Goal: Transaction & Acquisition: Purchase product/service

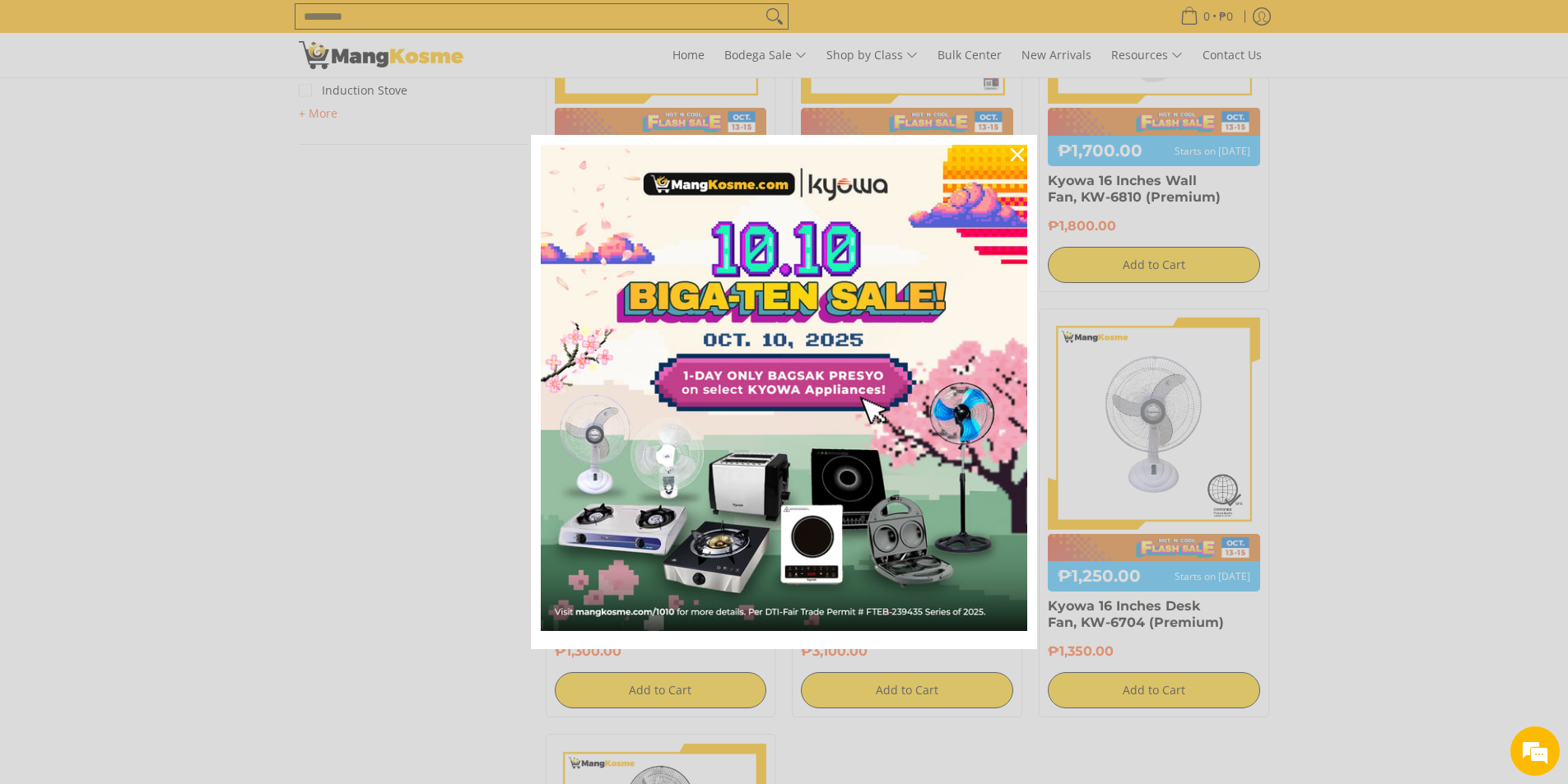
scroll to position [987, 0]
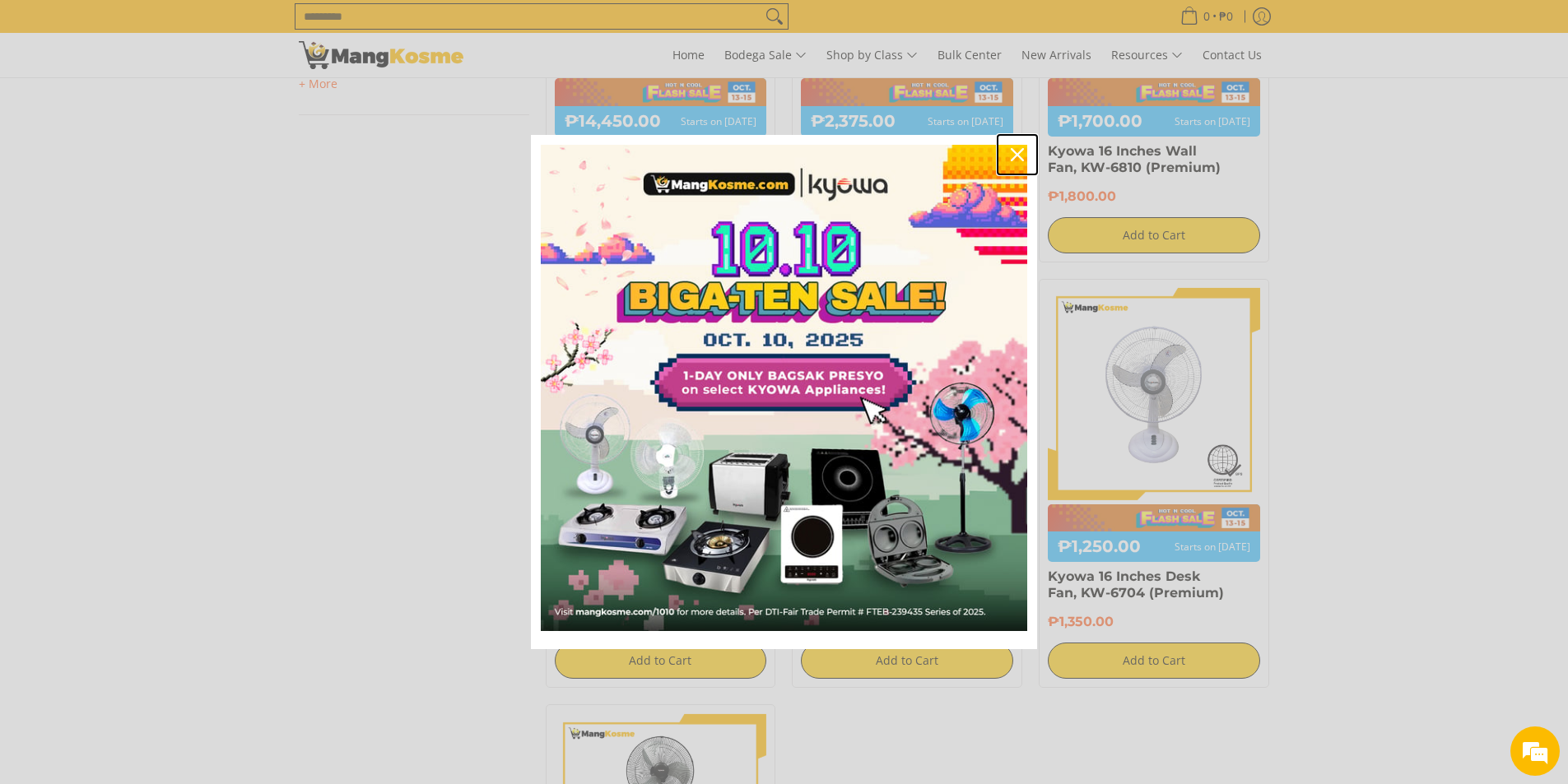
click at [1017, 153] on icon "close icon" at bounding box center [1017, 155] width 14 height 14
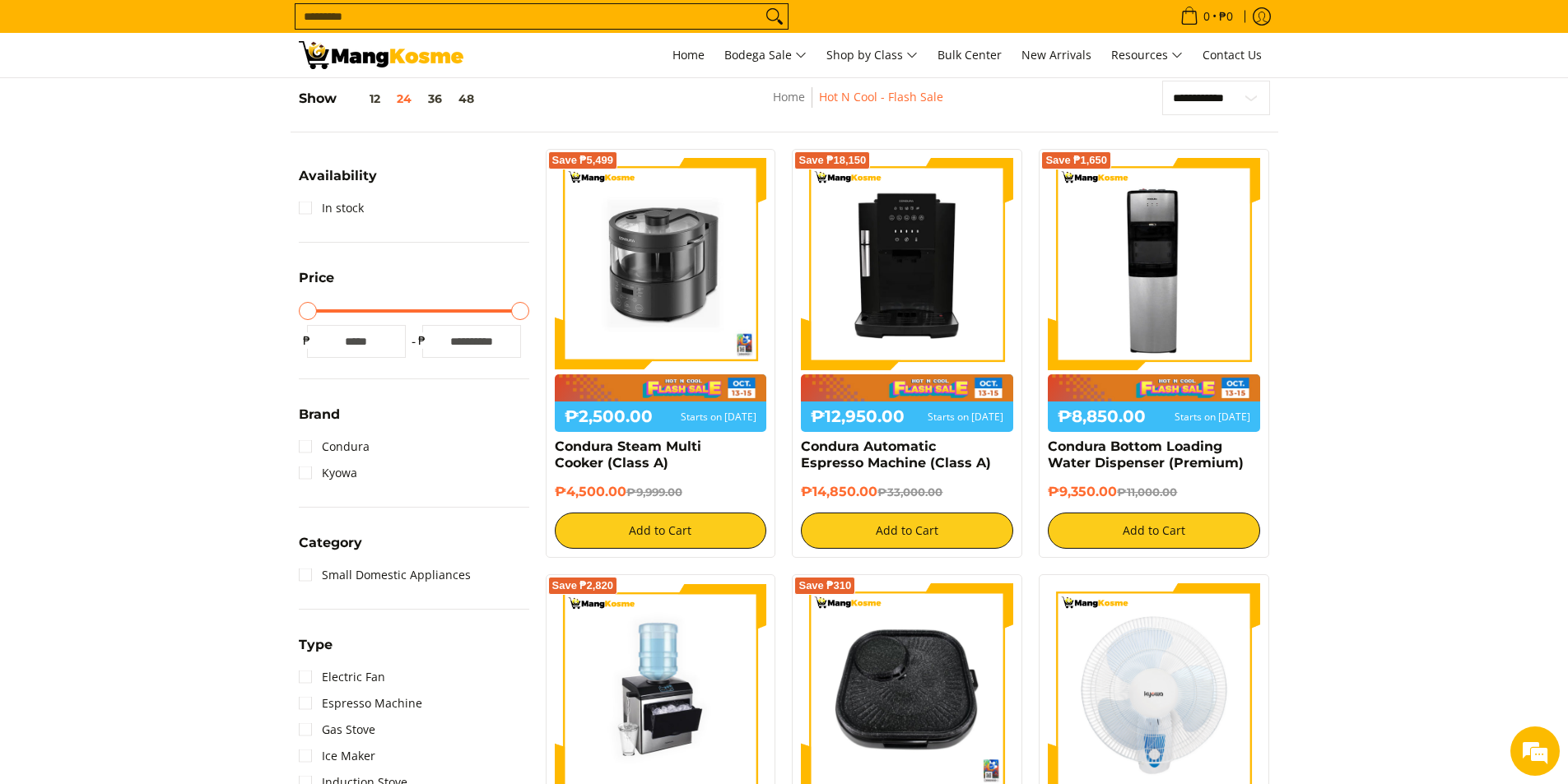
scroll to position [0, 0]
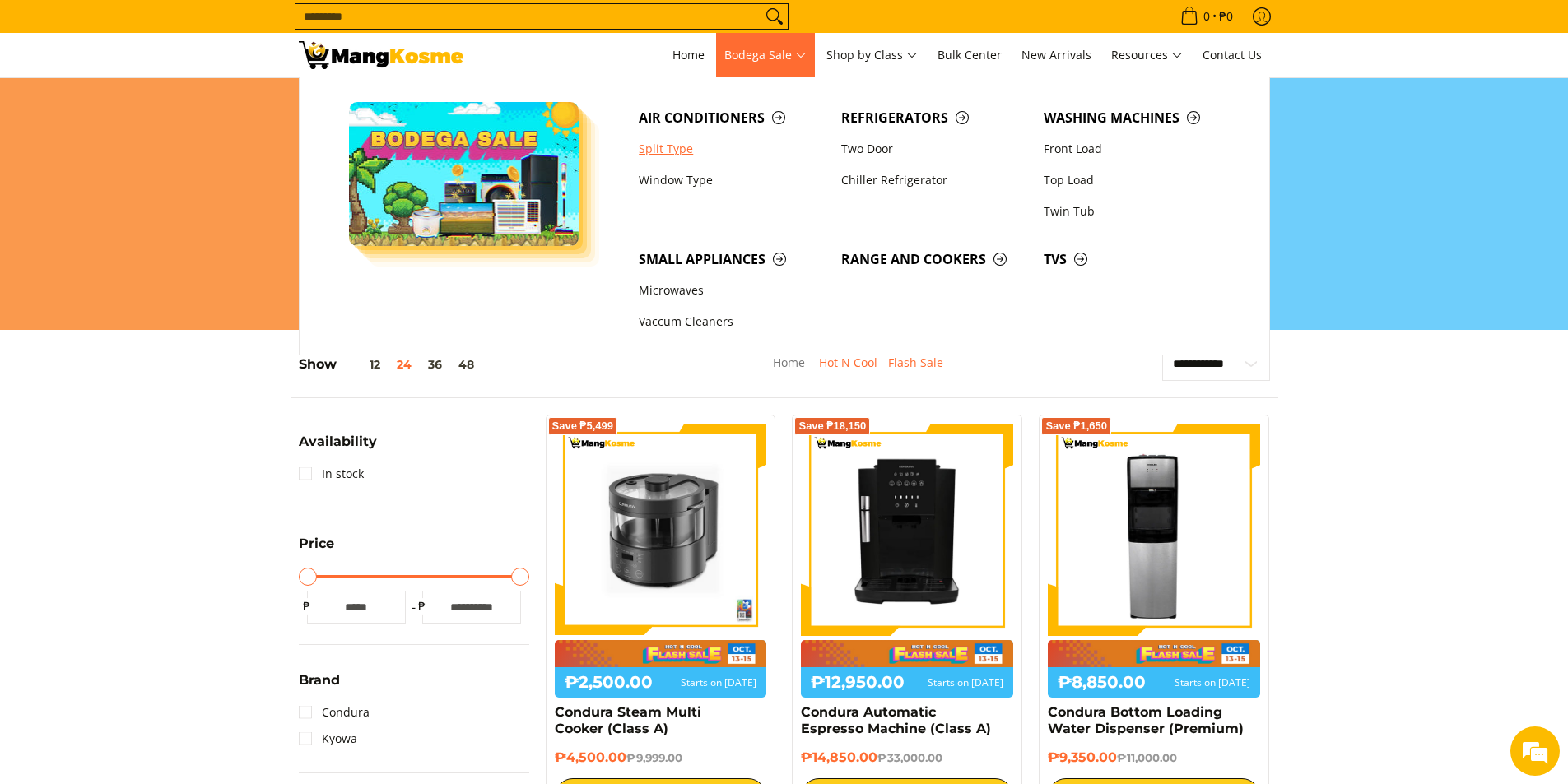
click at [660, 151] on link "Split Type" at bounding box center [731, 148] width 202 height 31
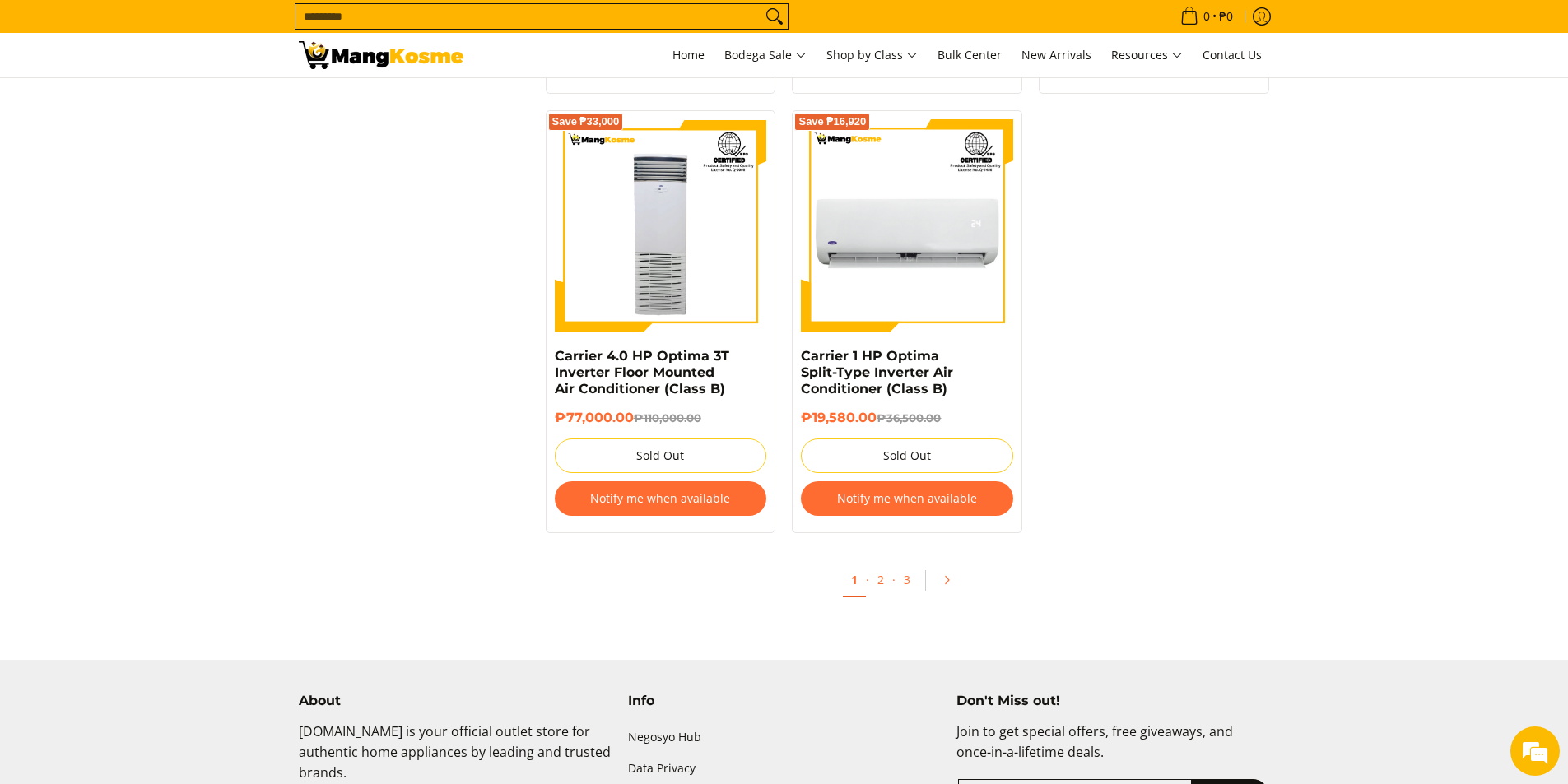
scroll to position [3126, 0]
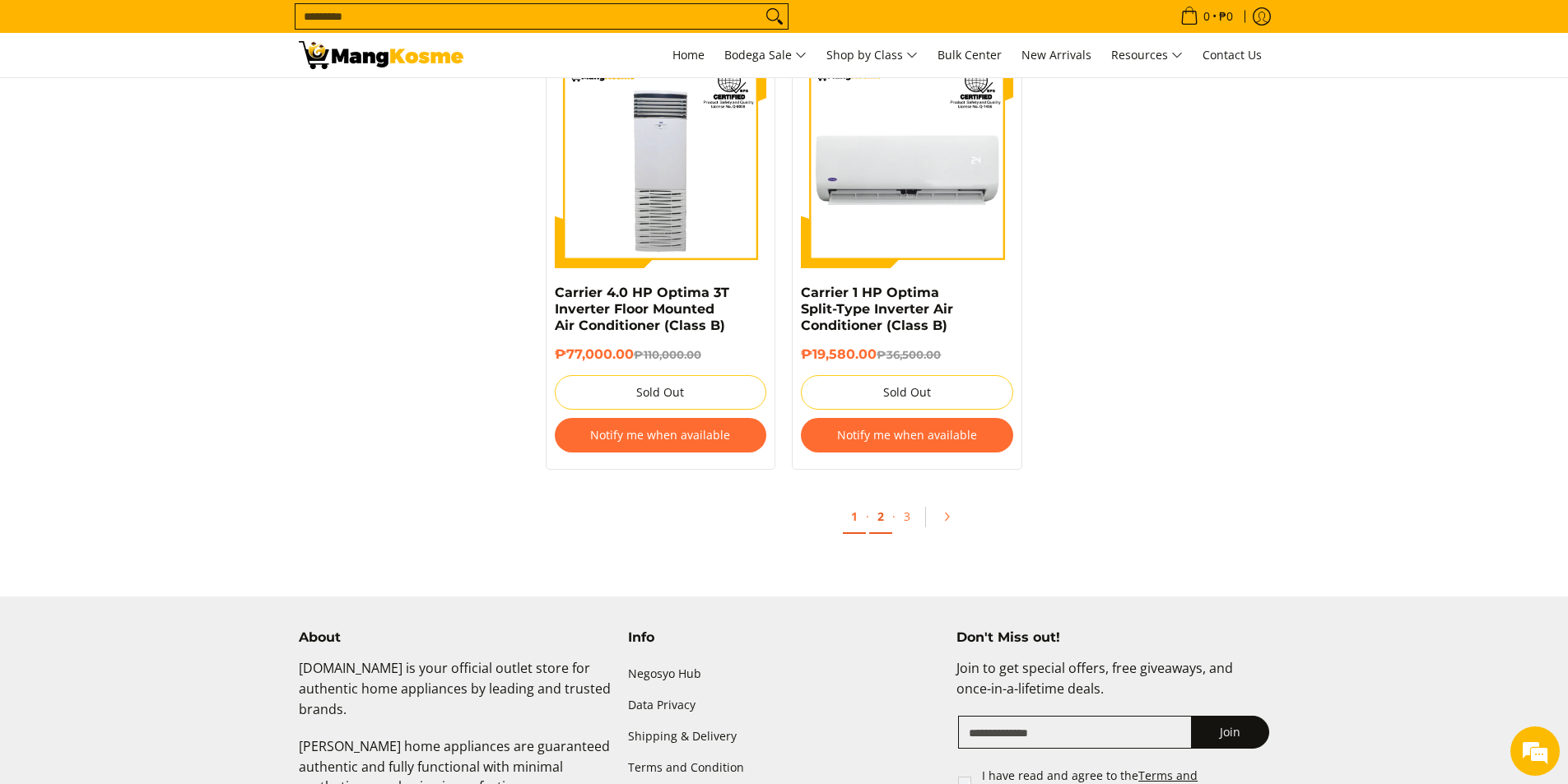
click at [884, 503] on link "2" at bounding box center [880, 517] width 23 height 34
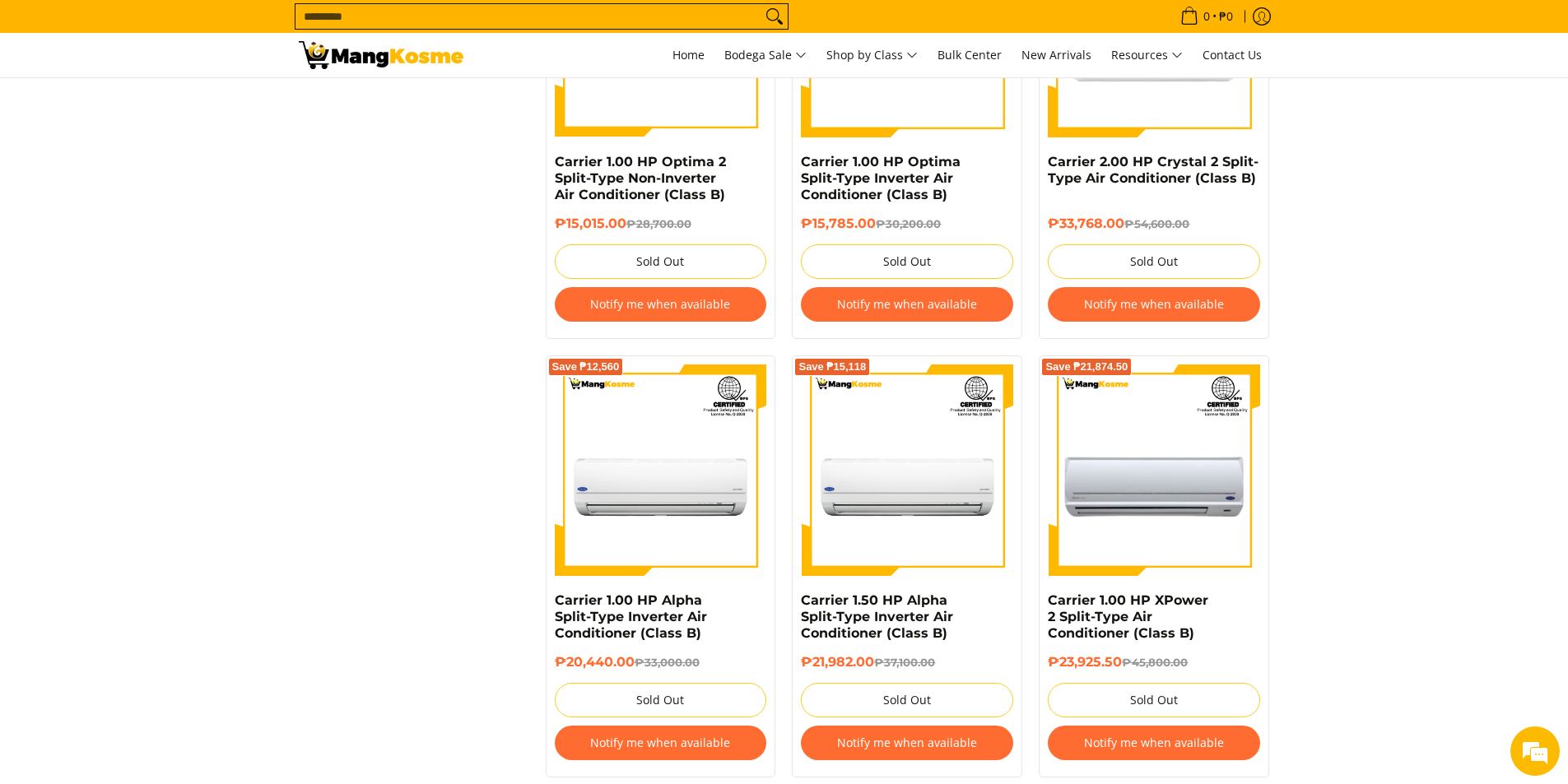
scroll to position [2221, 0]
